Goal: Information Seeking & Learning: Learn about a topic

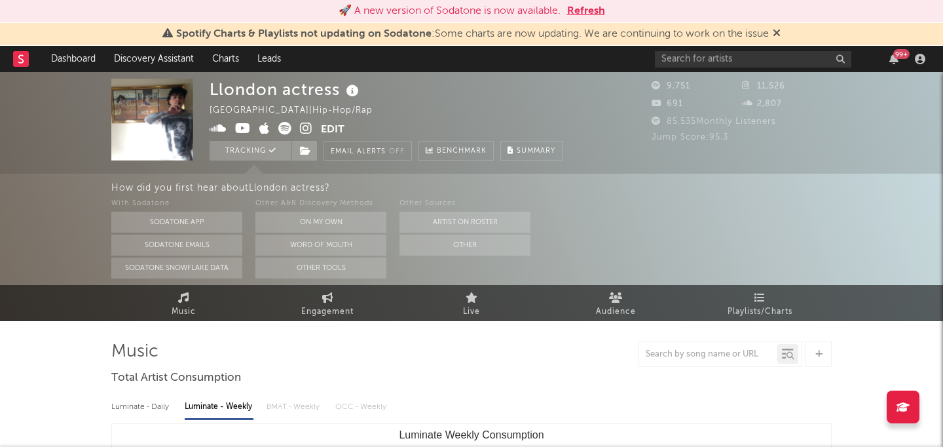
select select "All"
click at [584, 14] on button "Refresh" at bounding box center [586, 11] width 38 height 16
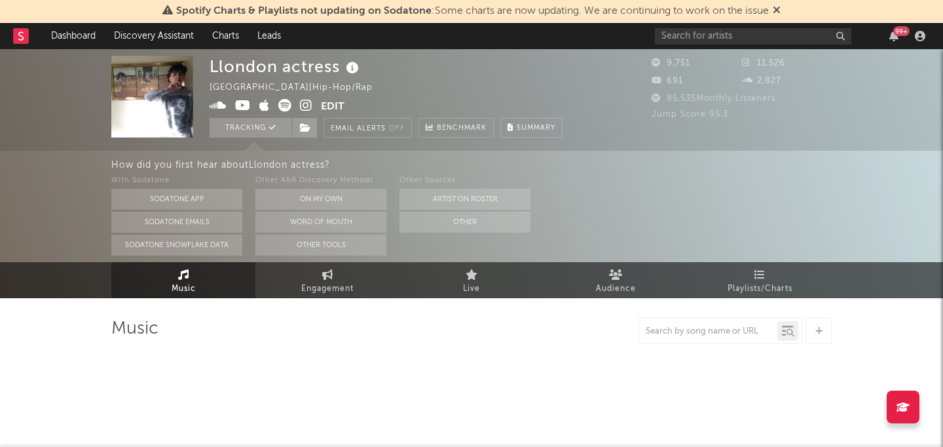
click at [210, 277] on link "Music" at bounding box center [183, 280] width 144 height 36
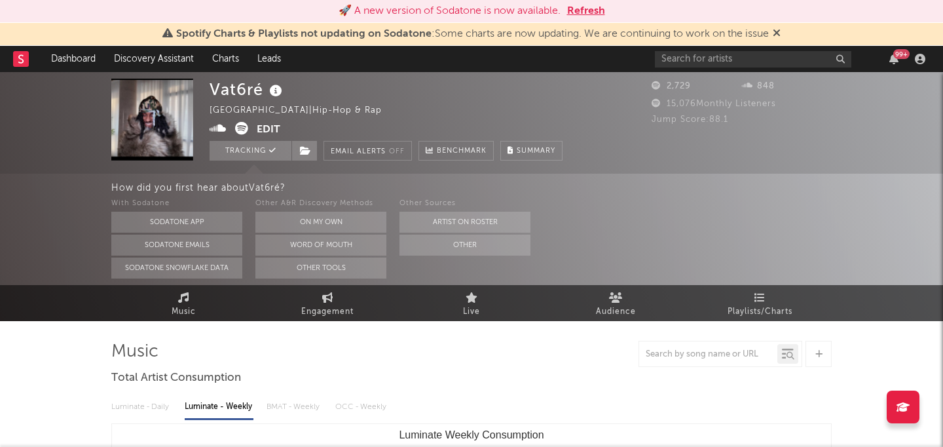
select select "1w"
click at [582, 19] on div "🚀 A new version of Sodatone is now available. Refresh" at bounding box center [471, 11] width 943 height 23
click at [579, 6] on button "Refresh" at bounding box center [586, 11] width 38 height 16
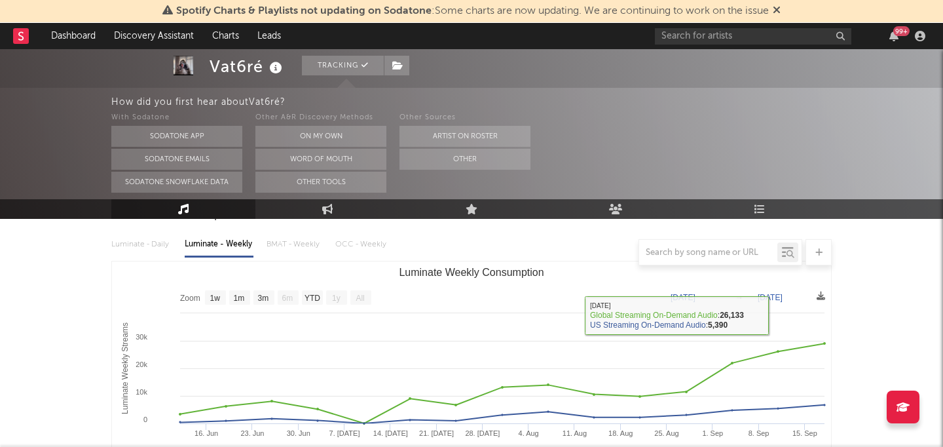
scroll to position [143, 0]
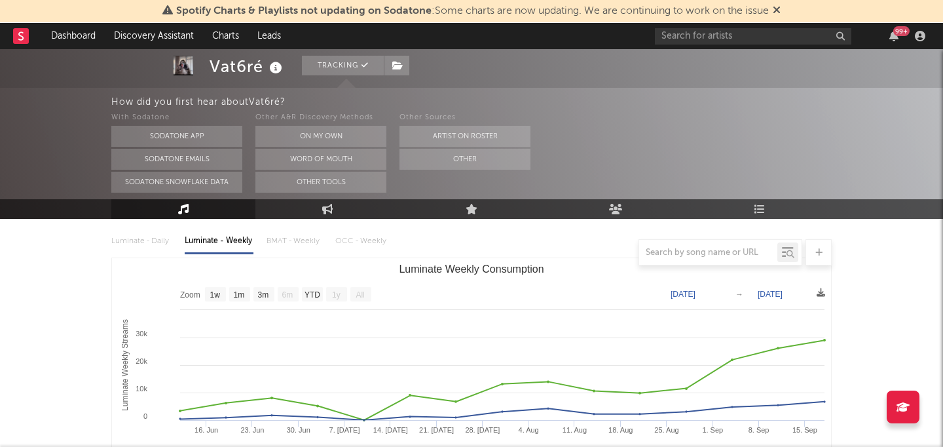
click at [122, 237] on div "Luminate - Daily Luminate - Weekly BMAT - Weekly OCC - Weekly" at bounding box center [471, 241] width 720 height 22
click at [265, 298] on text "3m" at bounding box center [263, 294] width 11 height 9
select select "3m"
type input "2025-06-18"
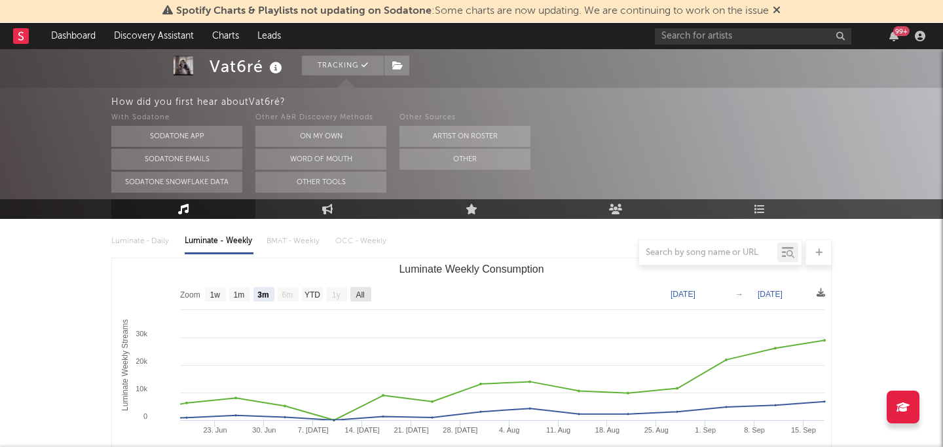
click at [366, 293] on rect "Luminate Weekly Consumption" at bounding box center [360, 294] width 21 height 14
select select "All"
type input "[DATE]"
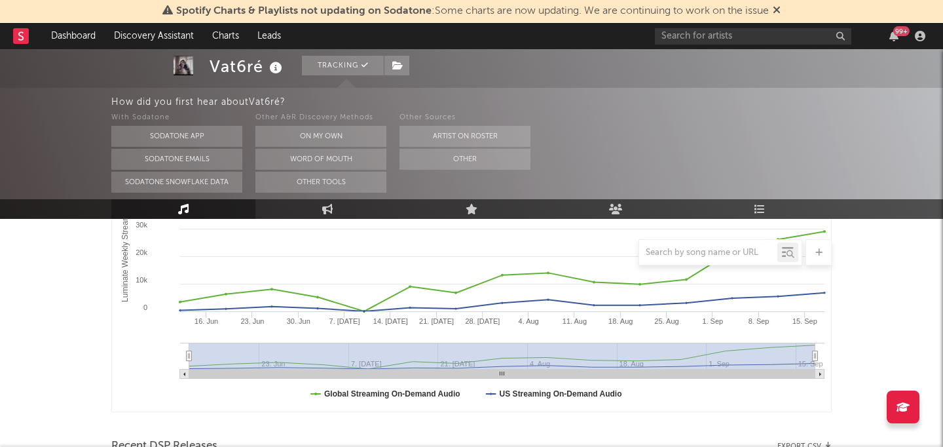
scroll to position [0, 0]
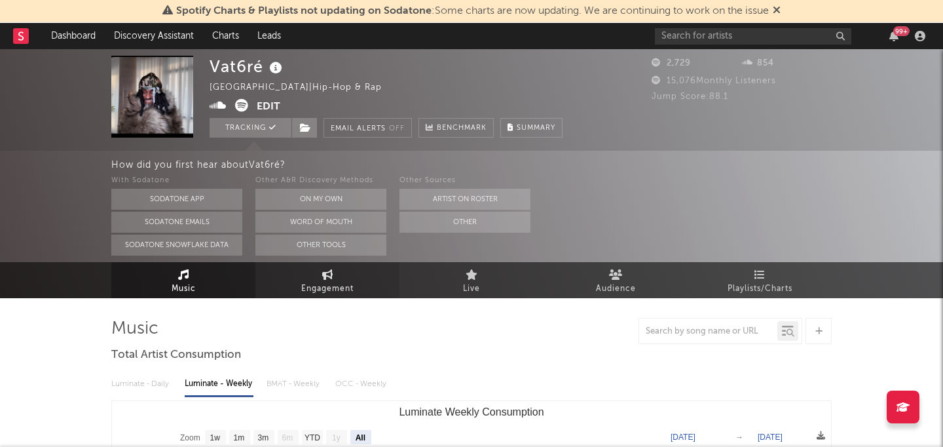
click at [308, 276] on link "Engagement" at bounding box center [327, 280] width 144 height 36
select select "1w"
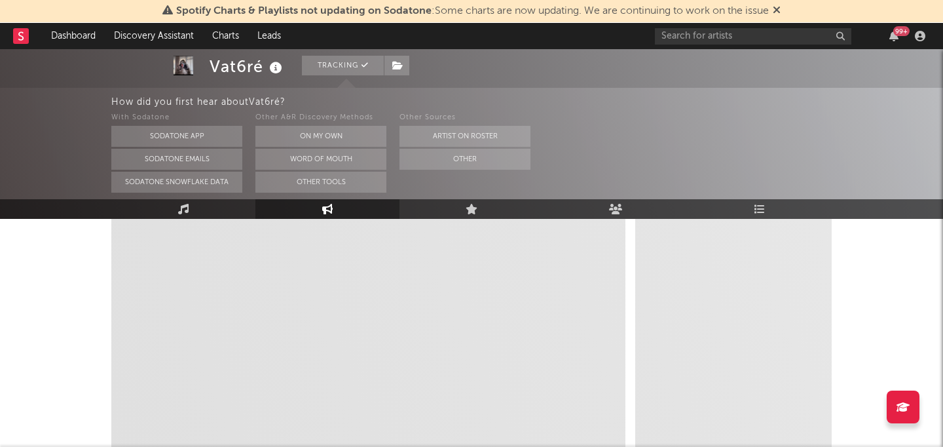
select select "1m"
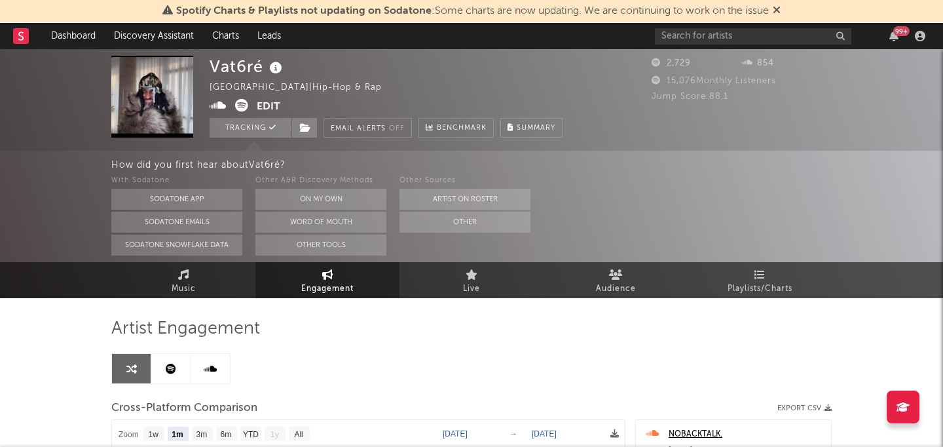
scroll to position [408, 0]
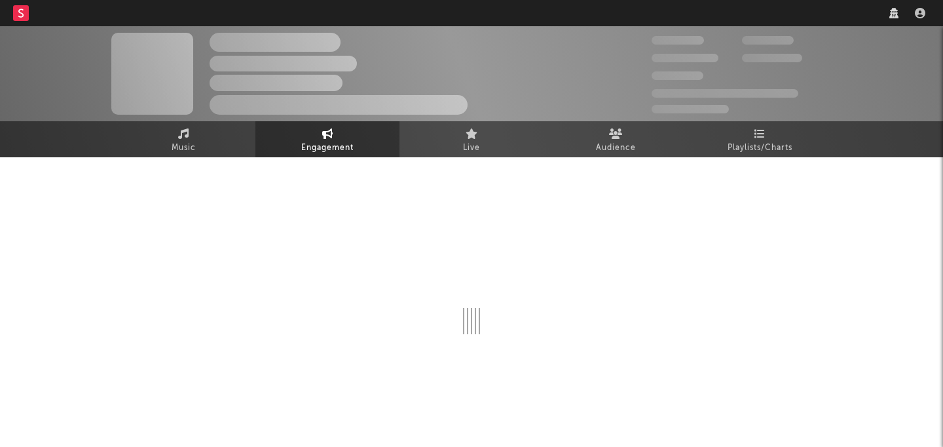
select select "1w"
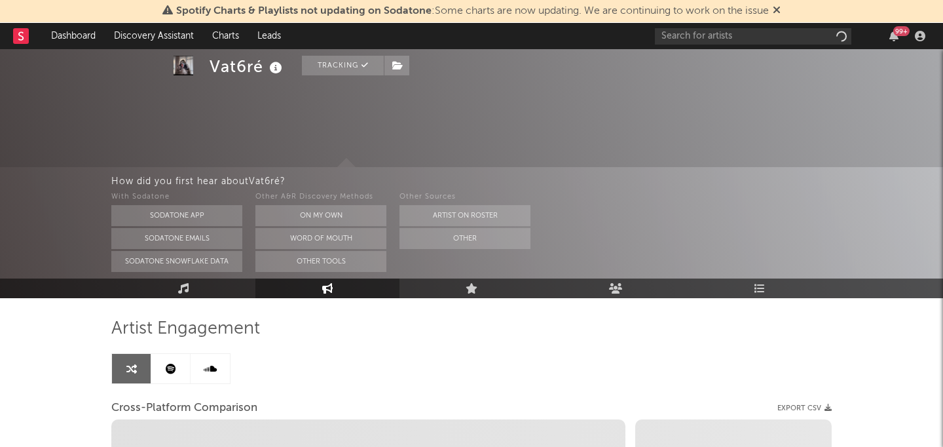
scroll to position [375, 0]
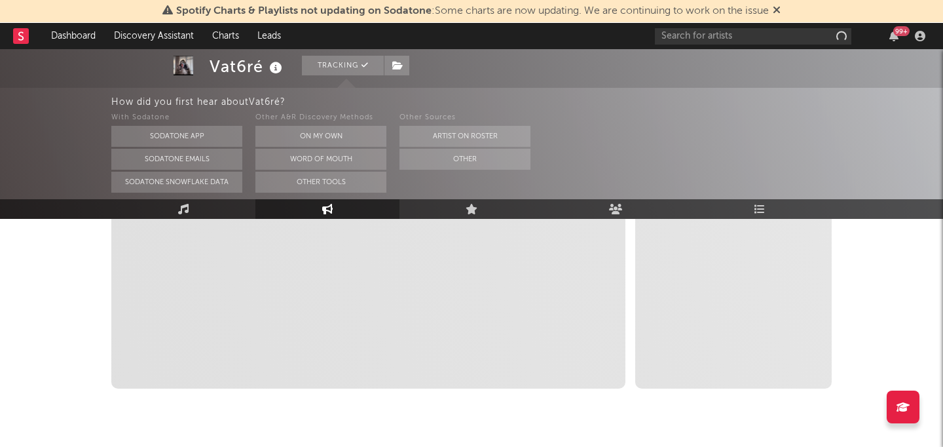
select select "1m"
